Goal: Transaction & Acquisition: Purchase product/service

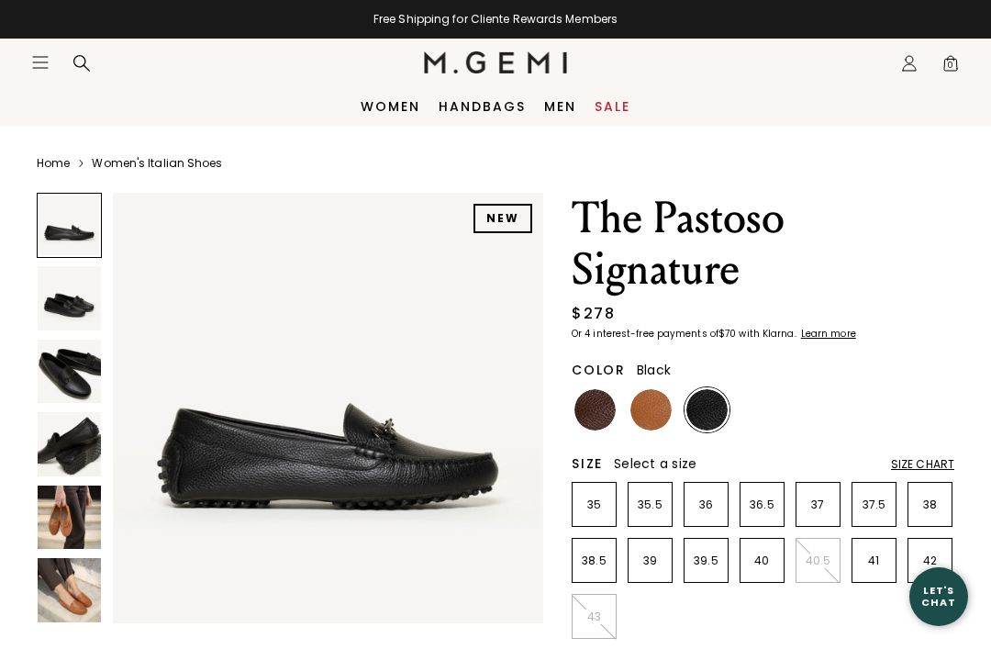
click at [71, 598] on img at bounding box center [69, 589] width 63 height 63
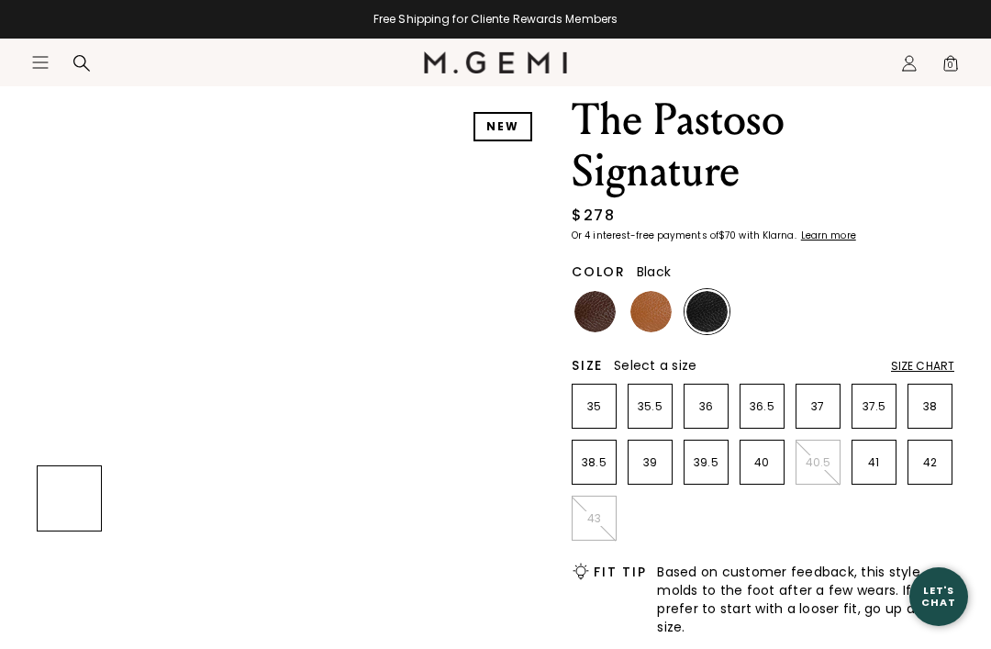
scroll to position [99, 0]
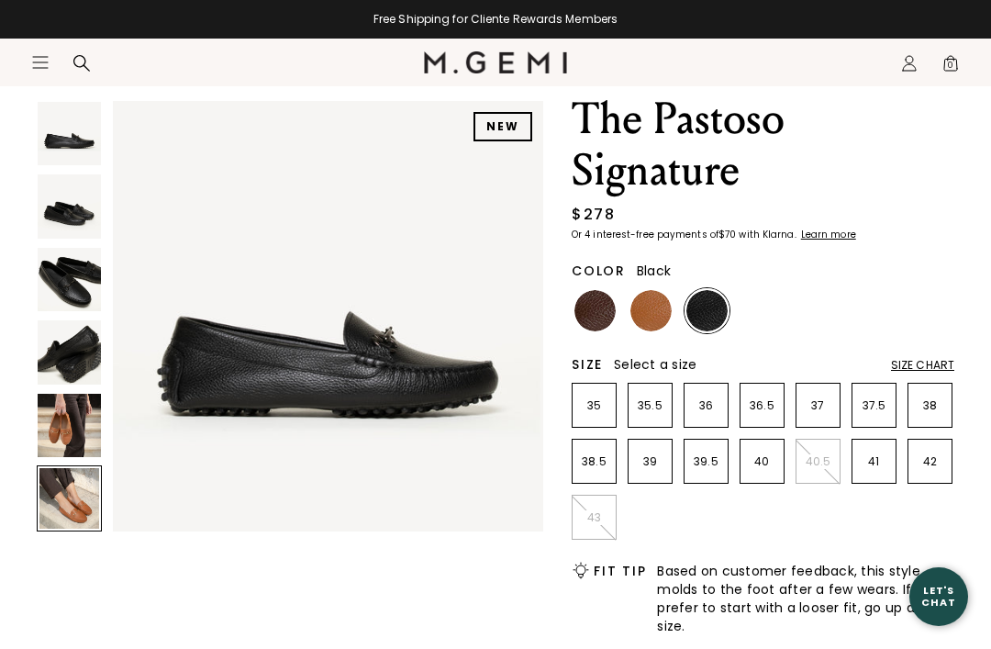
click at [712, 313] on img at bounding box center [706, 310] width 41 height 41
click at [716, 310] on img at bounding box center [706, 310] width 41 height 41
click at [586, 328] on img at bounding box center [594, 310] width 41 height 41
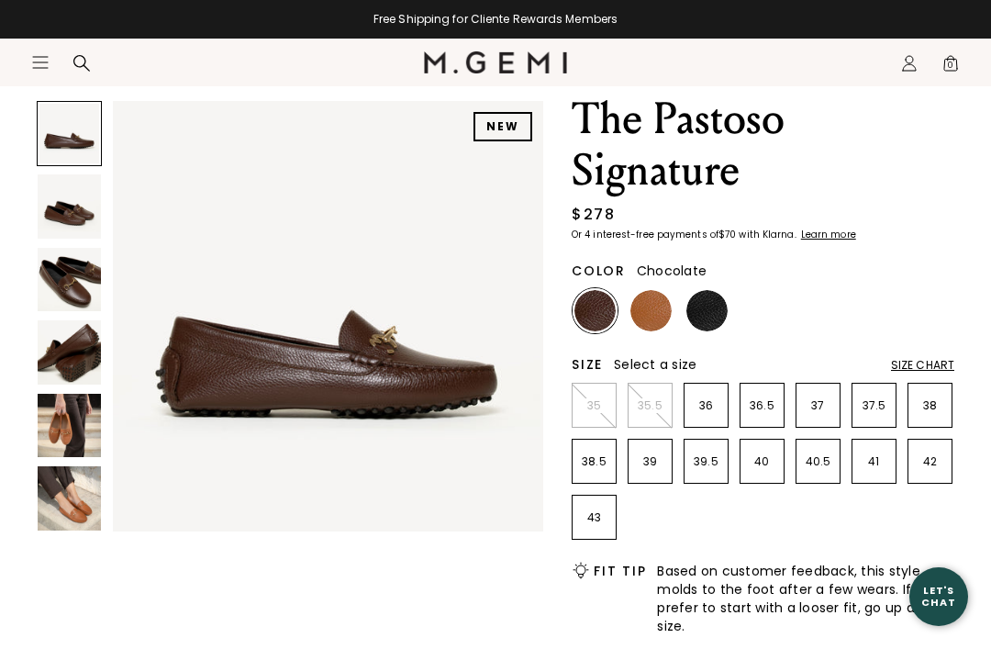
click at [654, 325] on img at bounding box center [650, 310] width 41 height 41
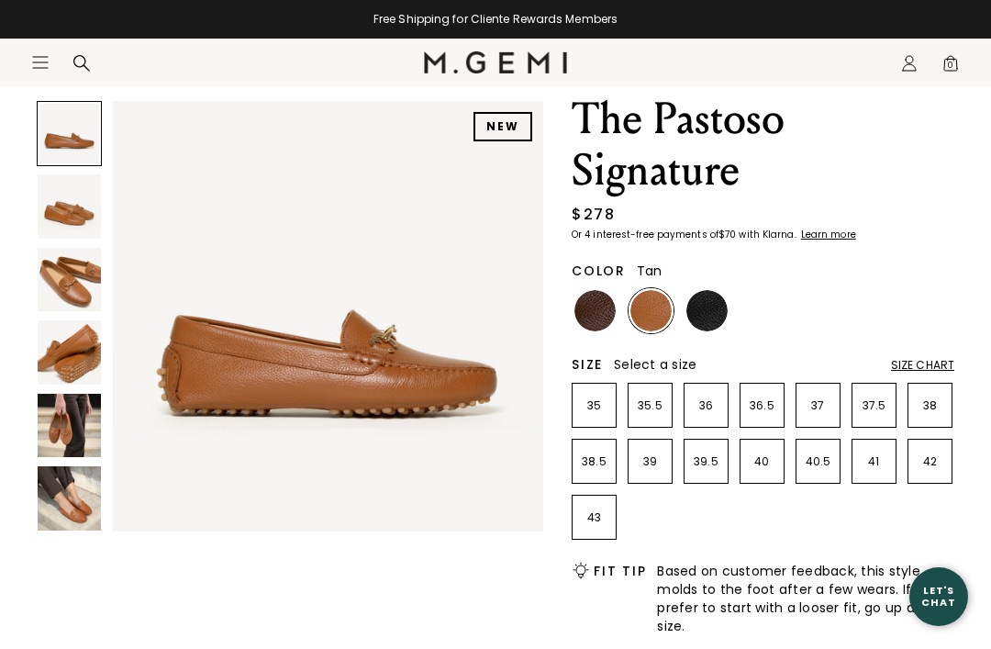
click at [78, 516] on img at bounding box center [69, 497] width 63 height 63
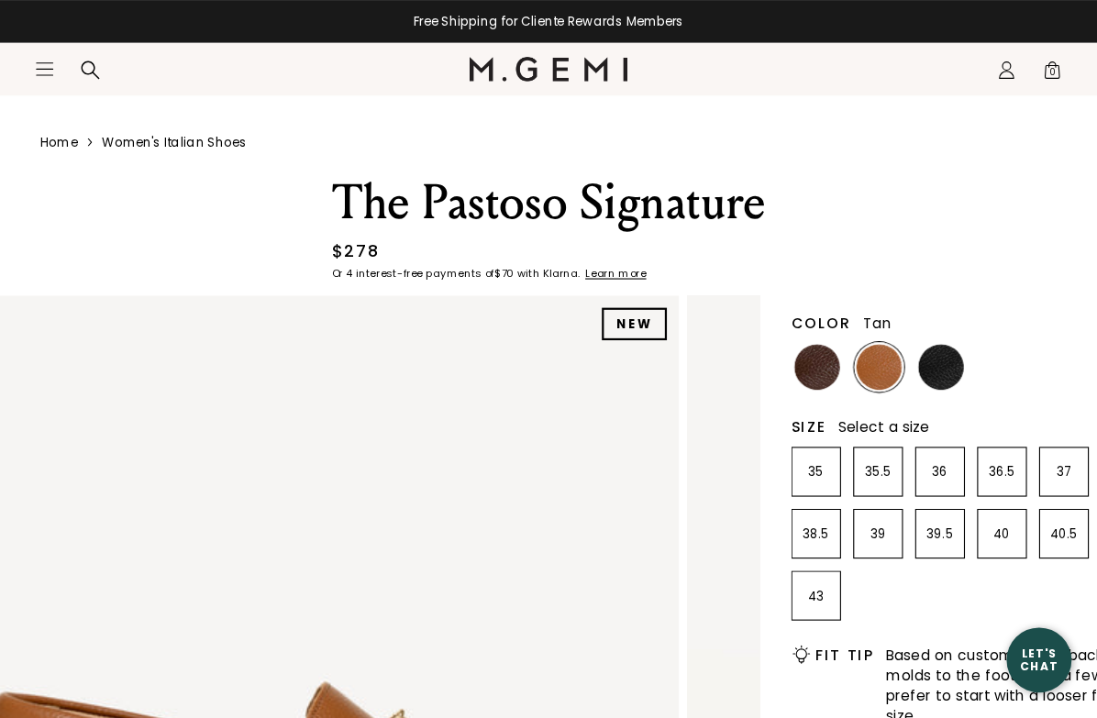
scroll to position [47, 0]
